Goal: Task Accomplishment & Management: Manage account settings

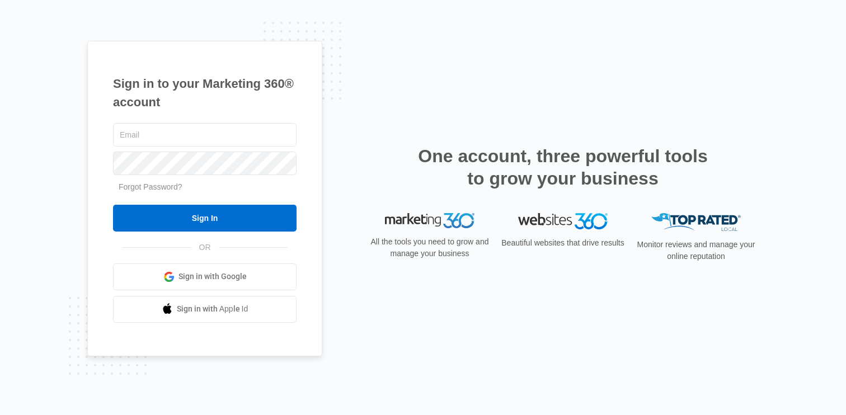
click at [291, 119] on div "Sign in to your Marketing 360® account Forgot Password? Sign In OR Sign in with…" at bounding box center [204, 199] width 235 height 316
click at [284, 134] on body "Sign in to your Marketing 360® account Forgot Password? Sign In OR" at bounding box center [423, 207] width 846 height 415
click at [0, 415] on com-1password-button at bounding box center [0, 415] width 0 height 0
type input "[PERSON_NAME][EMAIL_ADDRESS][DOMAIN_NAME]"
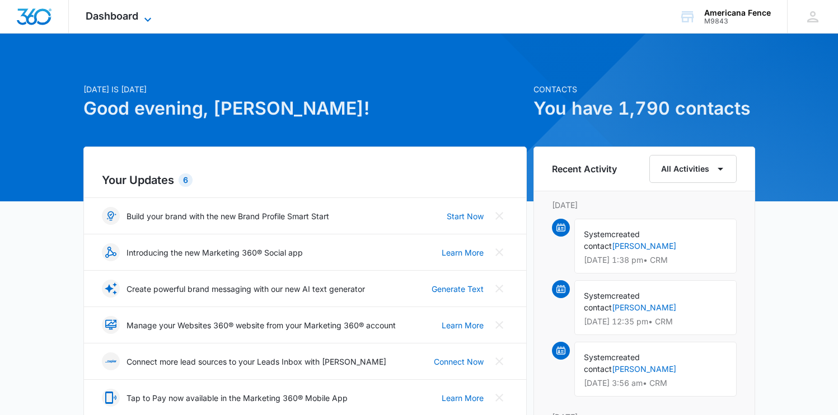
click at [118, 10] on span "Dashboard" at bounding box center [112, 16] width 53 height 12
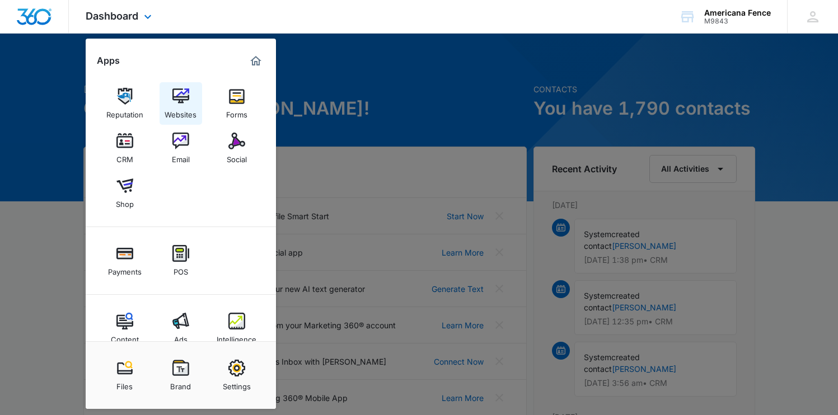
click at [176, 96] on img at bounding box center [180, 96] width 17 height 17
